Goal: Information Seeking & Learning: Learn about a topic

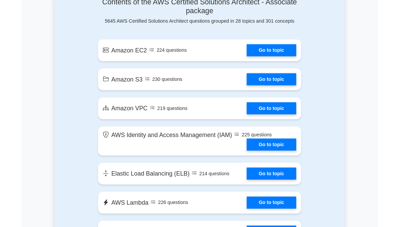
scroll to position [448, 0]
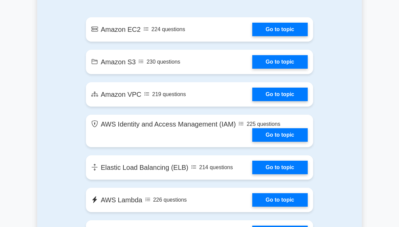
click at [293, 36] on link "Go to topic" at bounding box center [279, 30] width 55 height 14
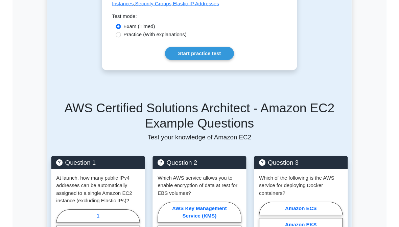
scroll to position [410, 0]
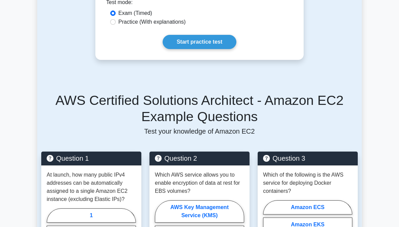
click at [346, 135] on div "AWS Certified Solutions Architect - Amazon EC2 Example Questions Test your know…" at bounding box center [199, 113] width 317 height 43
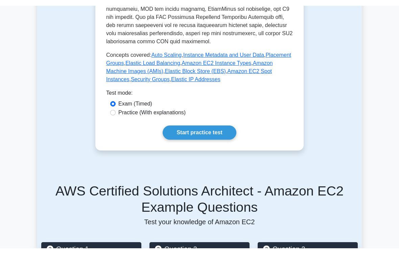
scroll to position [314, 0]
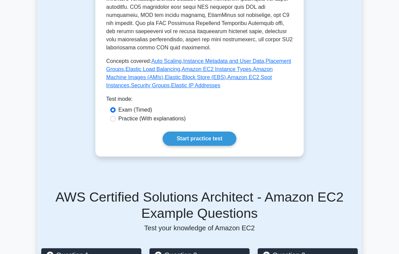
click at [153, 123] on label "Practice (With explanations)" at bounding box center [151, 119] width 67 height 8
click at [116, 121] on input "Practice (With explanations)" at bounding box center [112, 118] width 5 height 5
radio input "true"
click at [226, 146] on link "Start practice test" at bounding box center [199, 139] width 73 height 14
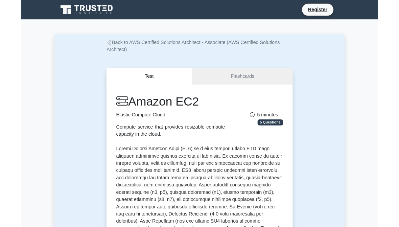
scroll to position [27, 0]
